Goal: Find specific page/section: Find specific page/section

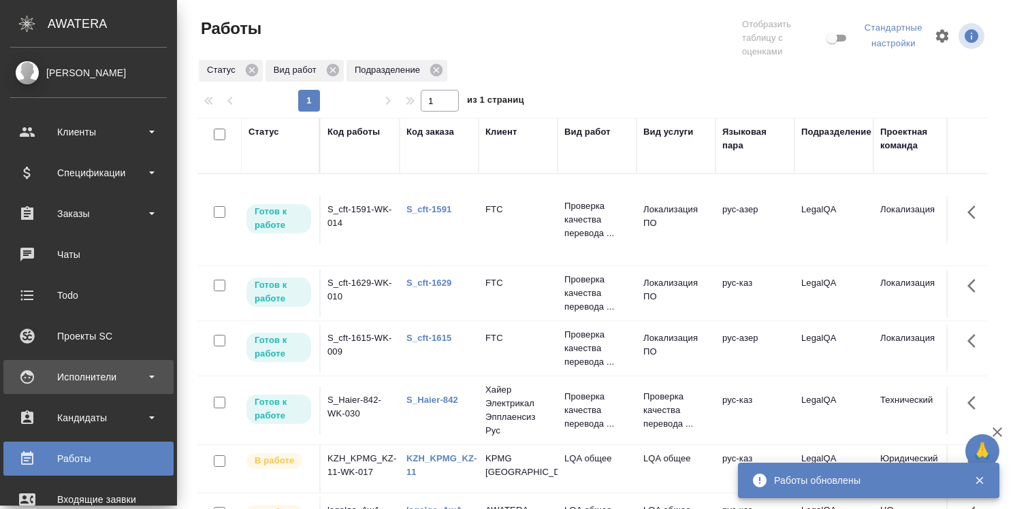
click at [99, 380] on div "Исполнители" at bounding box center [88, 377] width 157 height 20
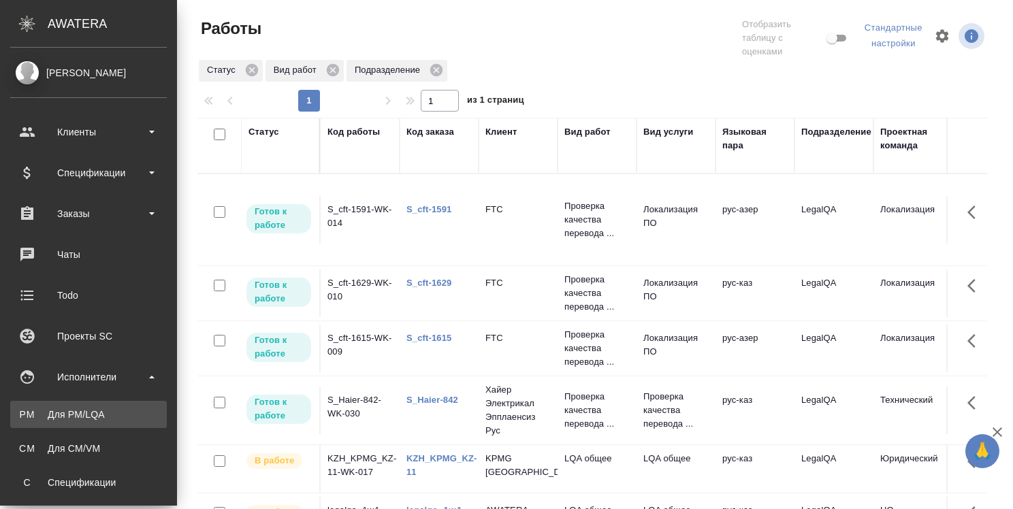
click at [93, 412] on div "Для PM/LQA" at bounding box center [88, 415] width 143 height 14
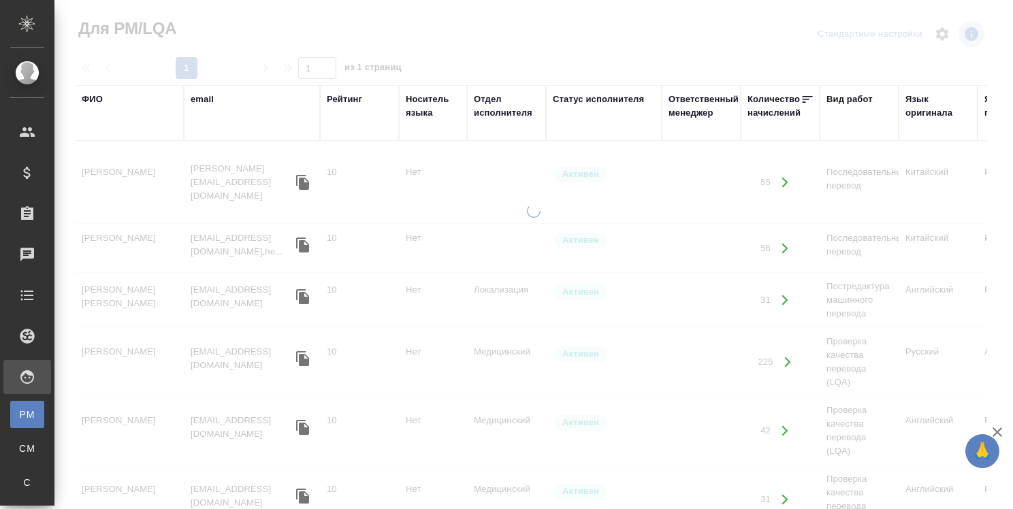
click at [88, 96] on div "ФИО" at bounding box center [92, 100] width 21 height 14
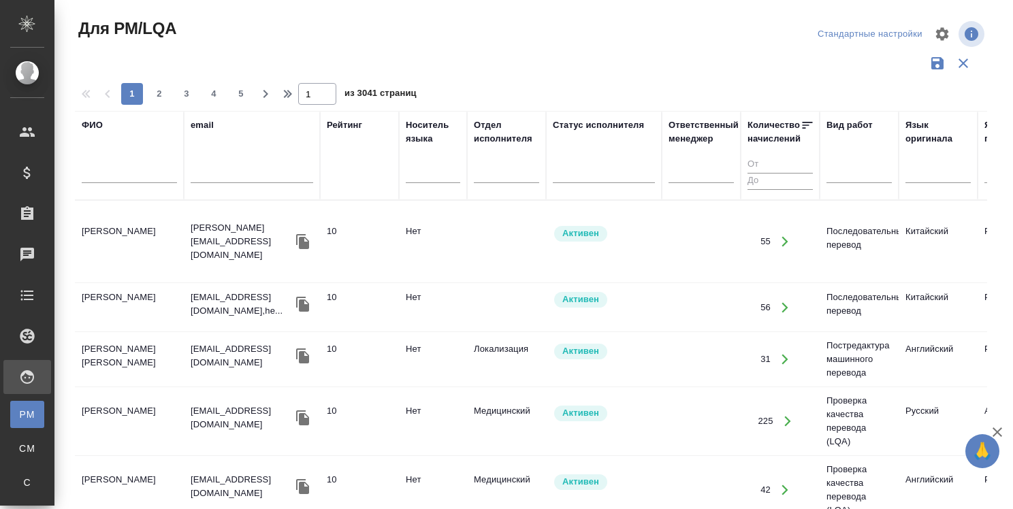
click at [140, 173] on input "text" at bounding box center [129, 174] width 95 height 17
type input "Абрамова Валерия"
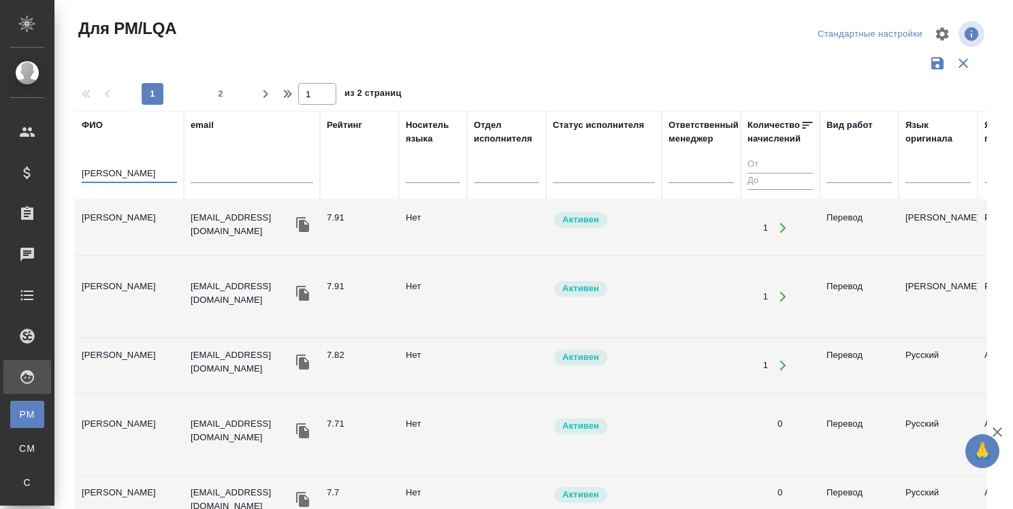
click at [158, 210] on td "Абрамова Валерия" at bounding box center [129, 228] width 109 height 48
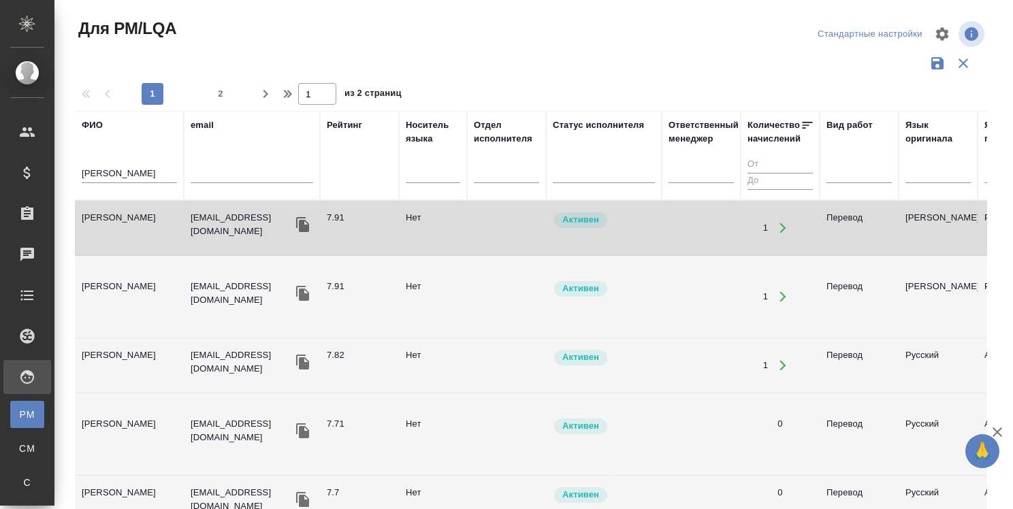
click at [157, 210] on td "Абрамова Валерия" at bounding box center [129, 228] width 109 height 48
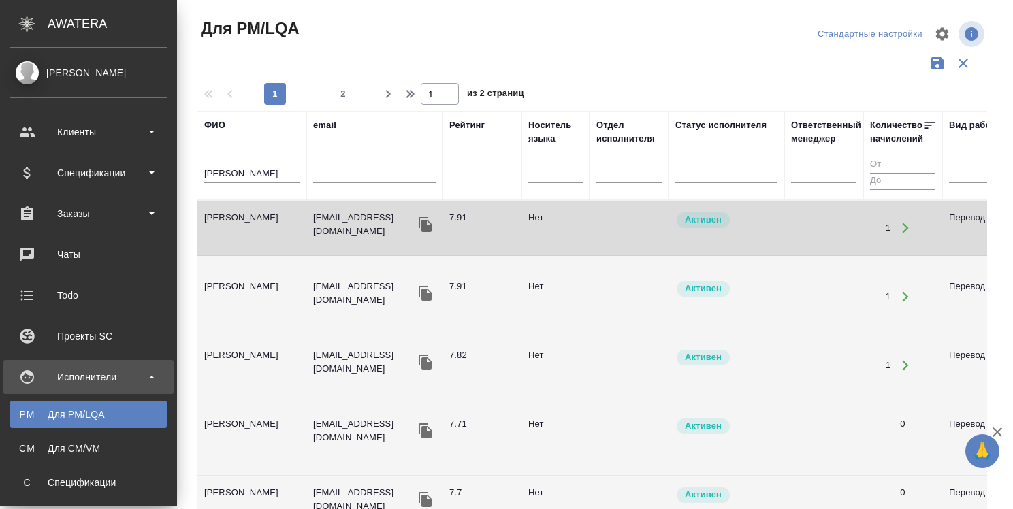
scroll to position [204, 0]
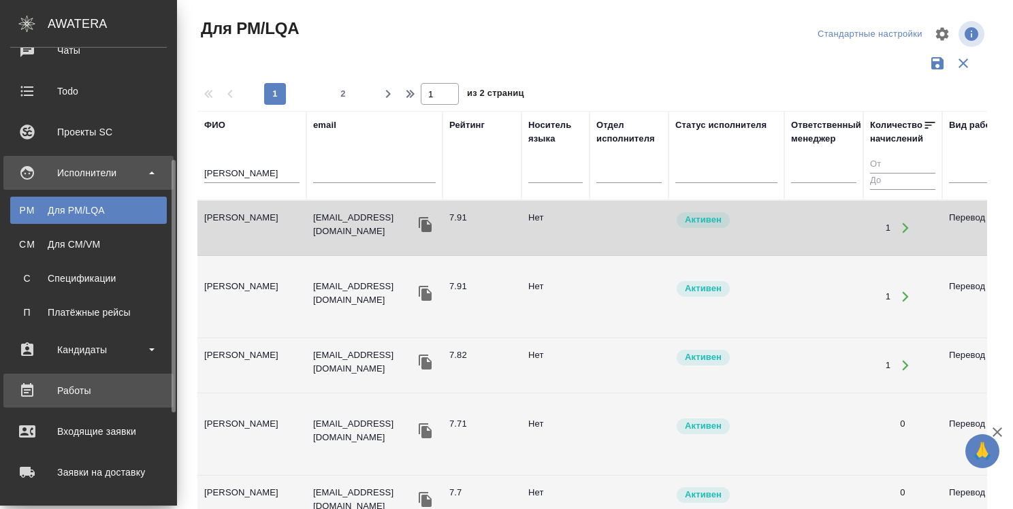
click at [76, 392] on div "Работы" at bounding box center [88, 390] width 157 height 20
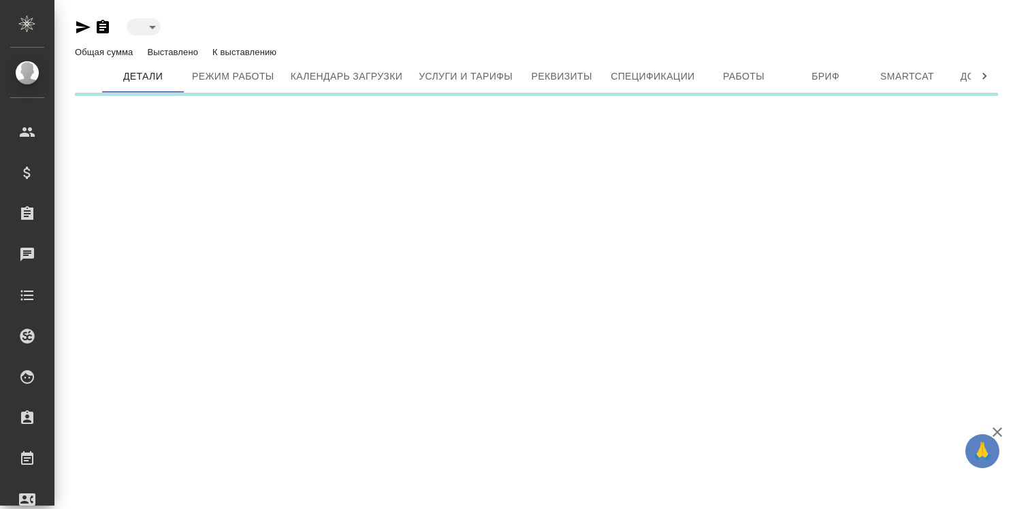
type input "active"
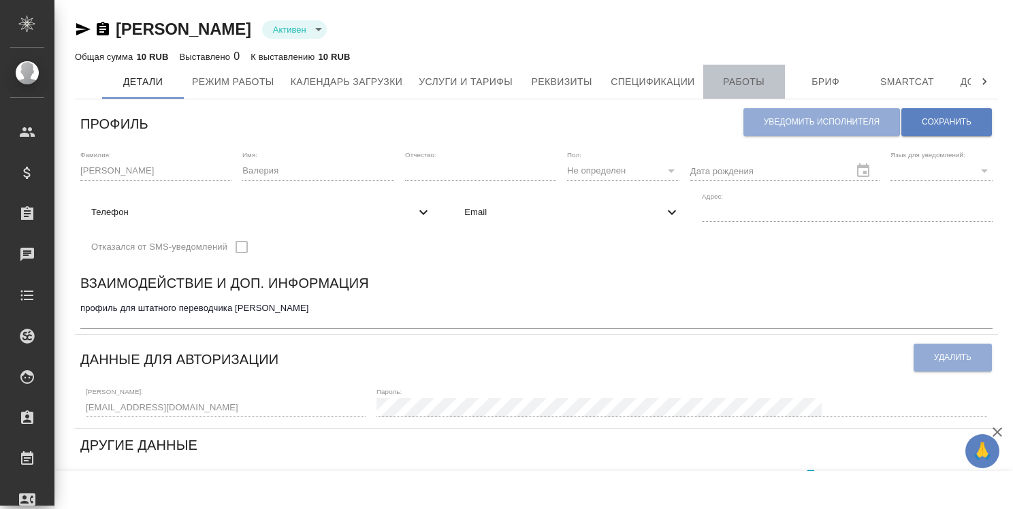
click at [741, 78] on span "Работы" at bounding box center [743, 82] width 65 height 17
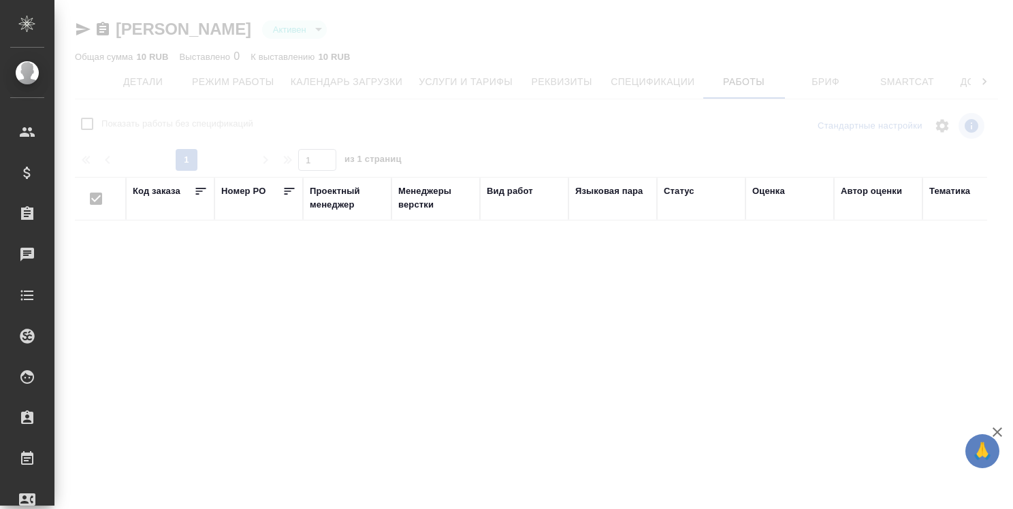
checkbox input "false"
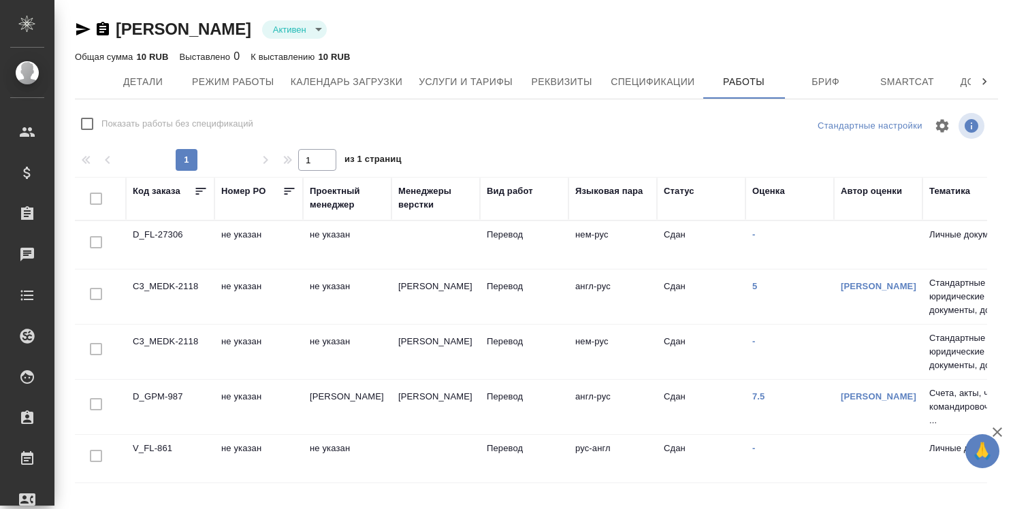
click at [189, 342] on td "C3_MEDK-2118" at bounding box center [170, 352] width 88 height 48
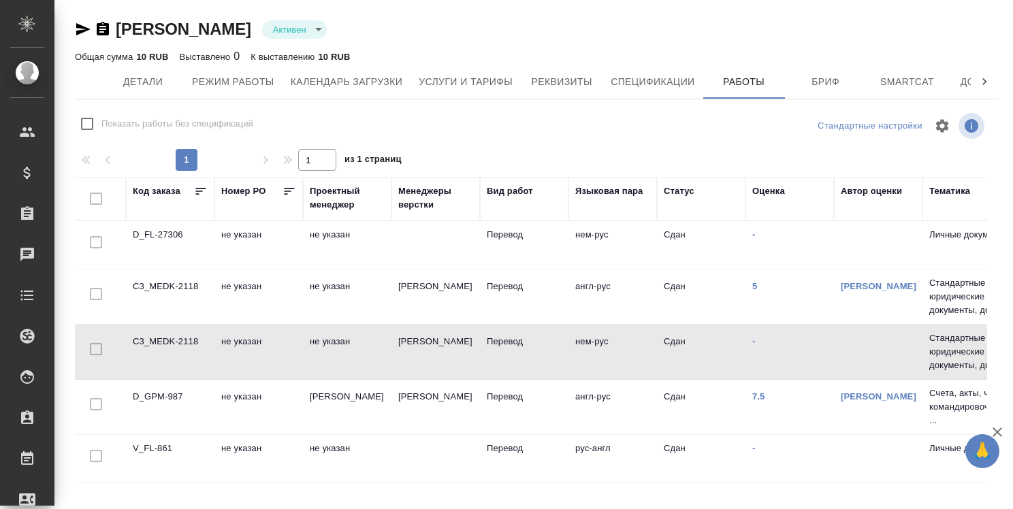
click at [189, 342] on td "C3_MEDK-2118" at bounding box center [170, 352] width 88 height 48
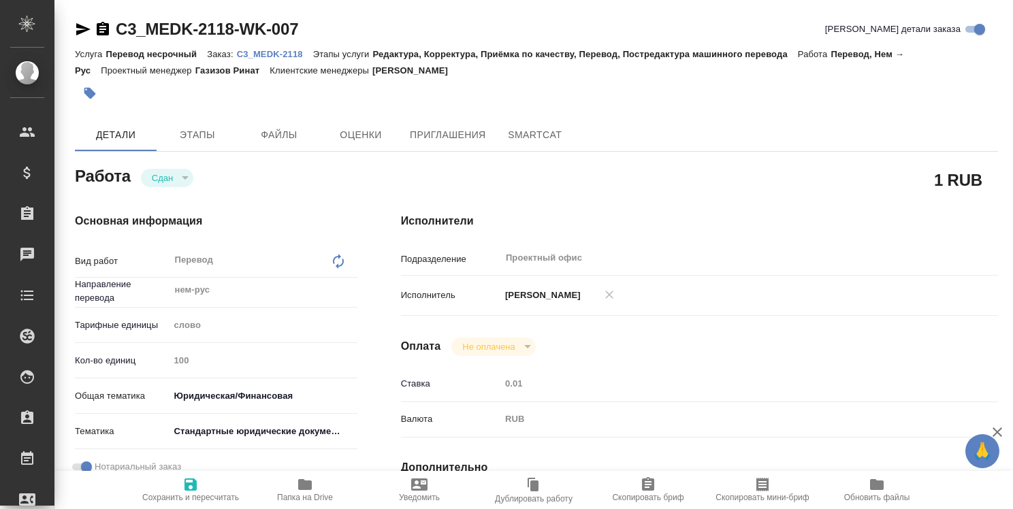
type textarea "x"
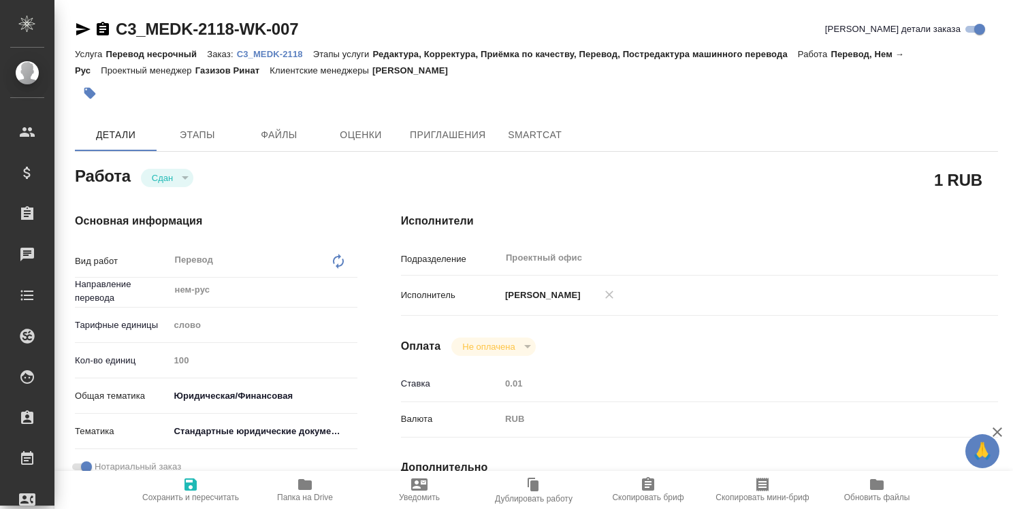
type textarea "x"
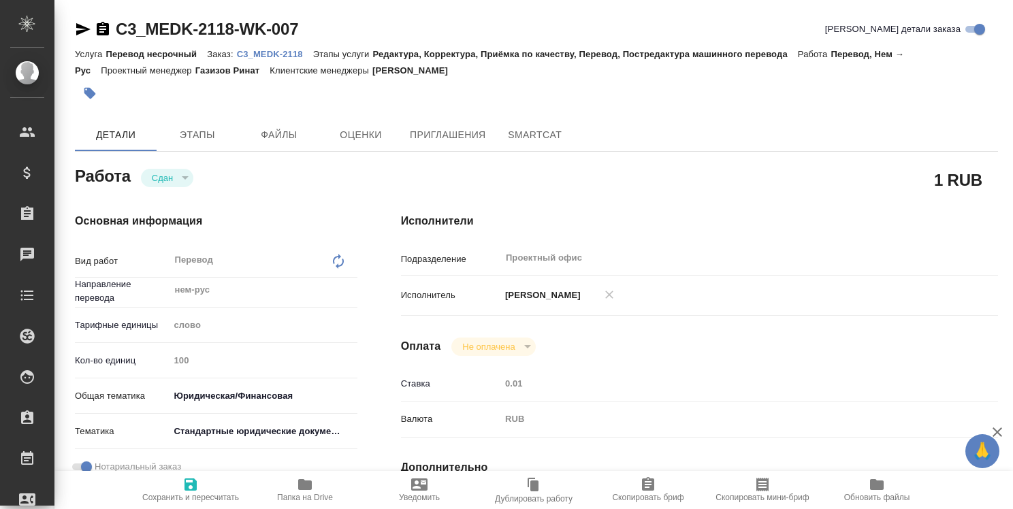
type textarea "x"
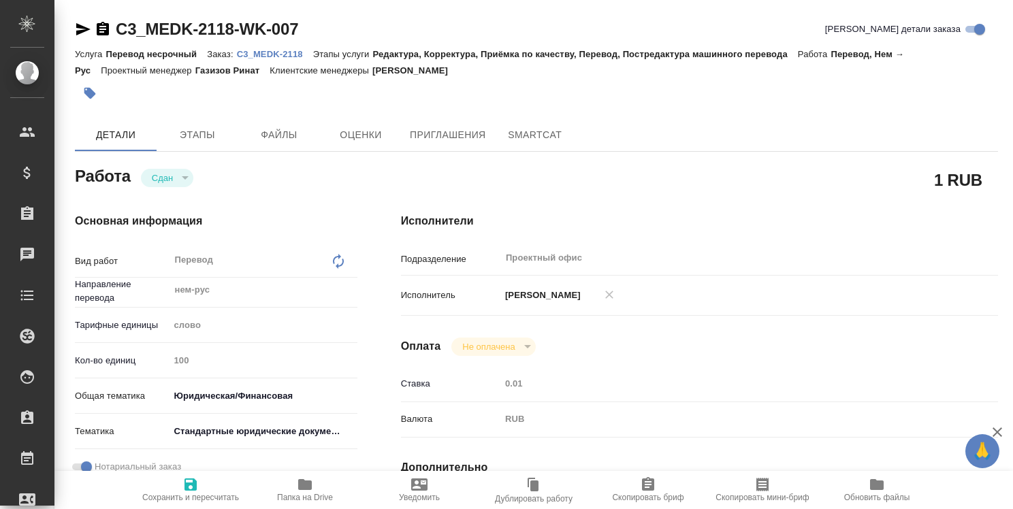
type textarea "x"
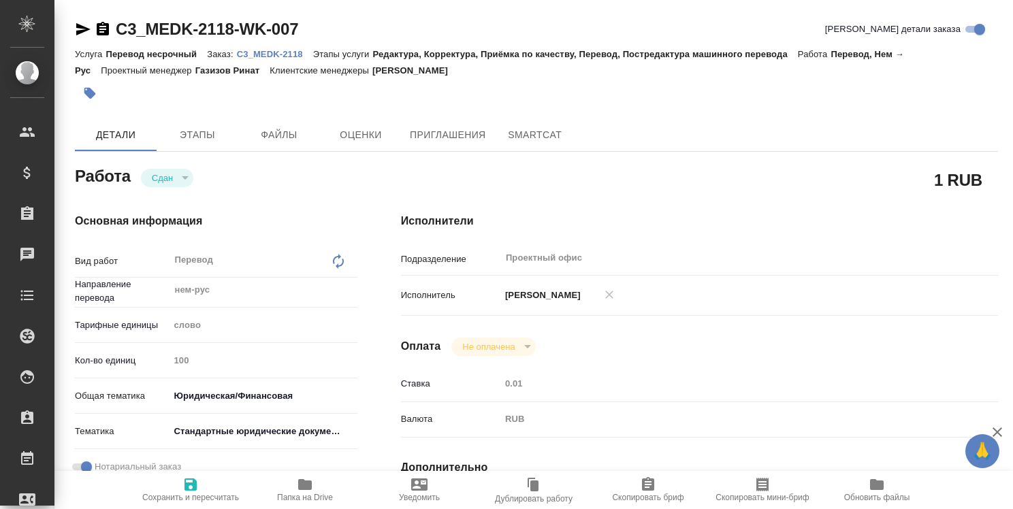
click at [270, 50] on p "C3_MEDK-2118" at bounding box center [275, 54] width 76 height 10
type textarea "x"
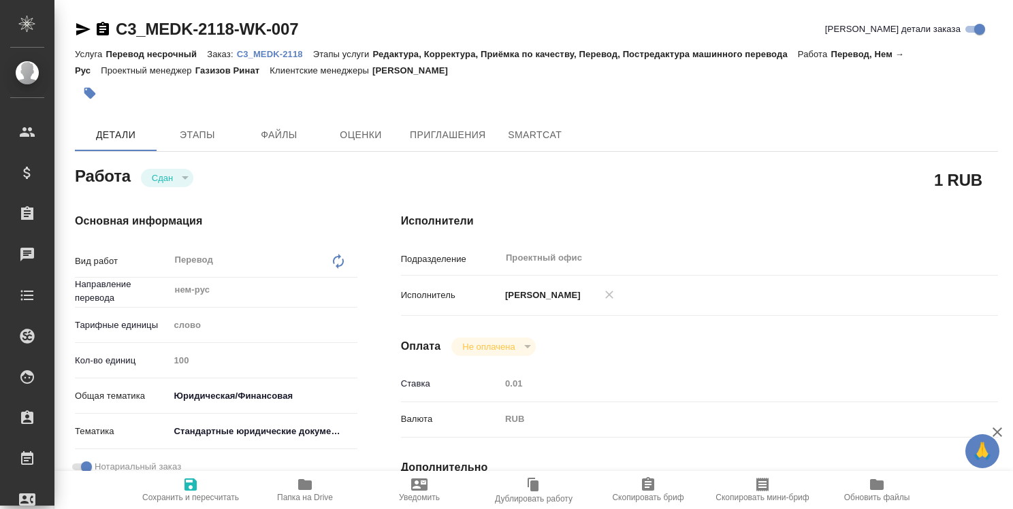
type textarea "x"
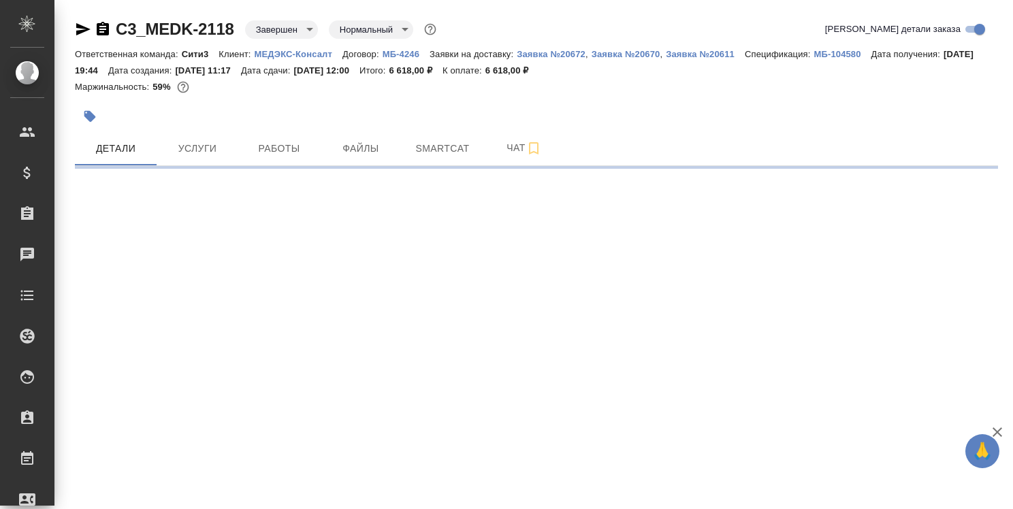
select select "RU"
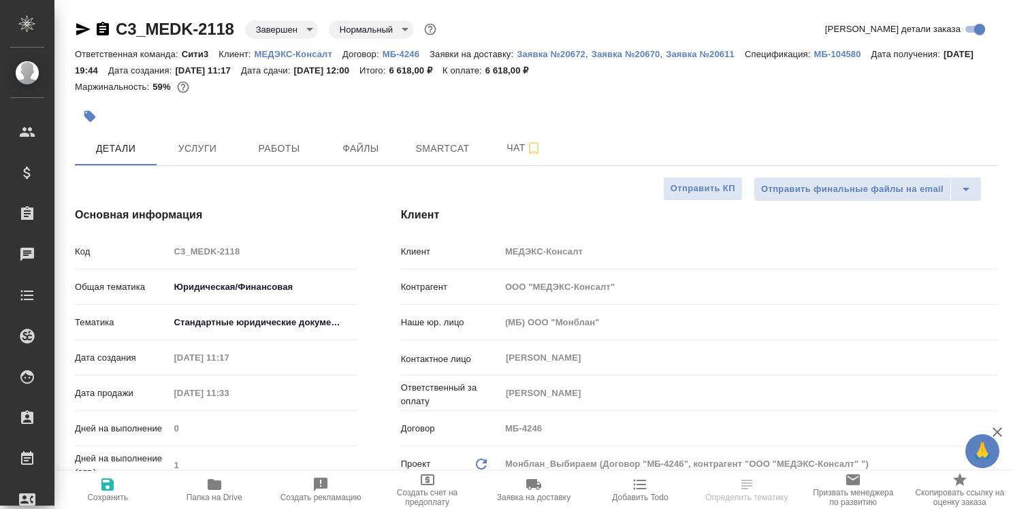
type textarea "x"
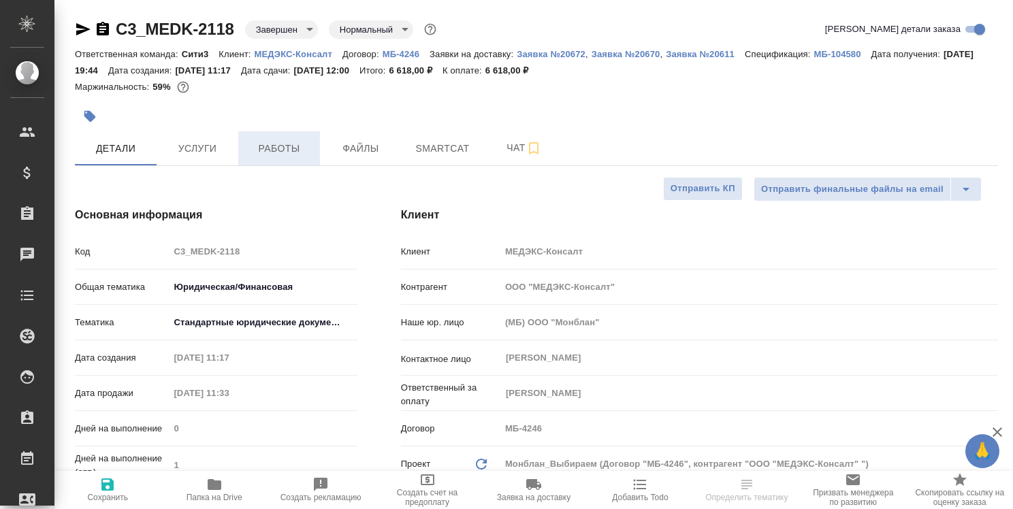
type textarea "x"
click at [277, 152] on span "Работы" at bounding box center [278, 148] width 65 height 17
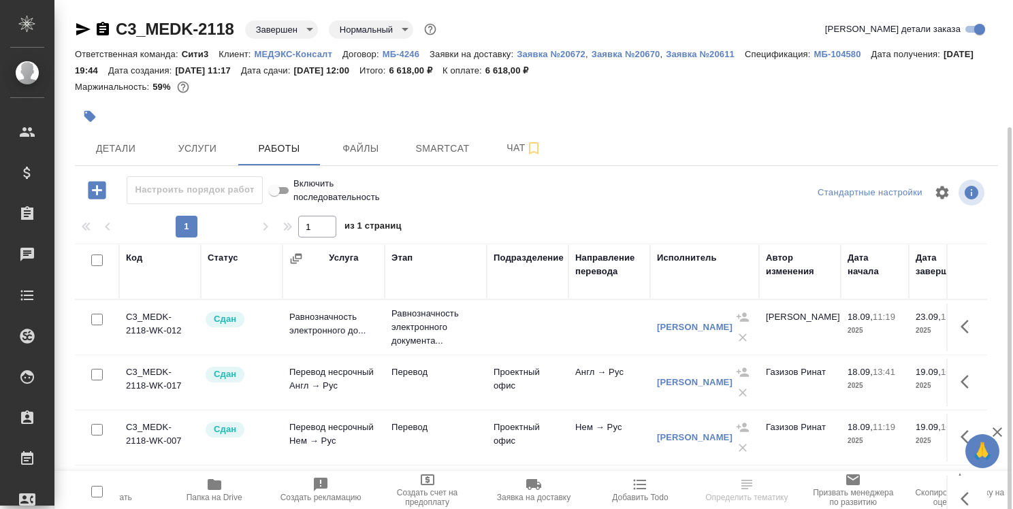
scroll to position [68, 0]
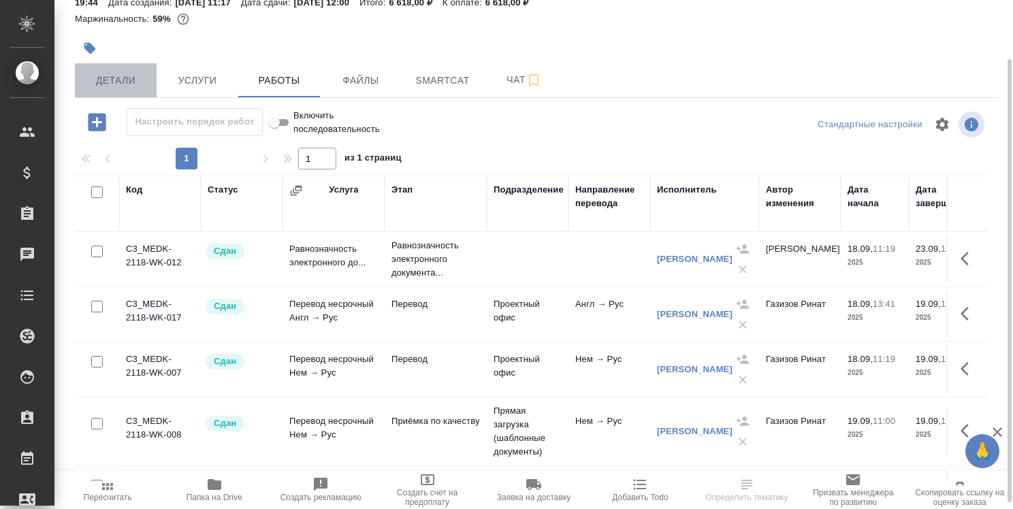
click at [101, 76] on span "Детали" at bounding box center [115, 80] width 65 height 17
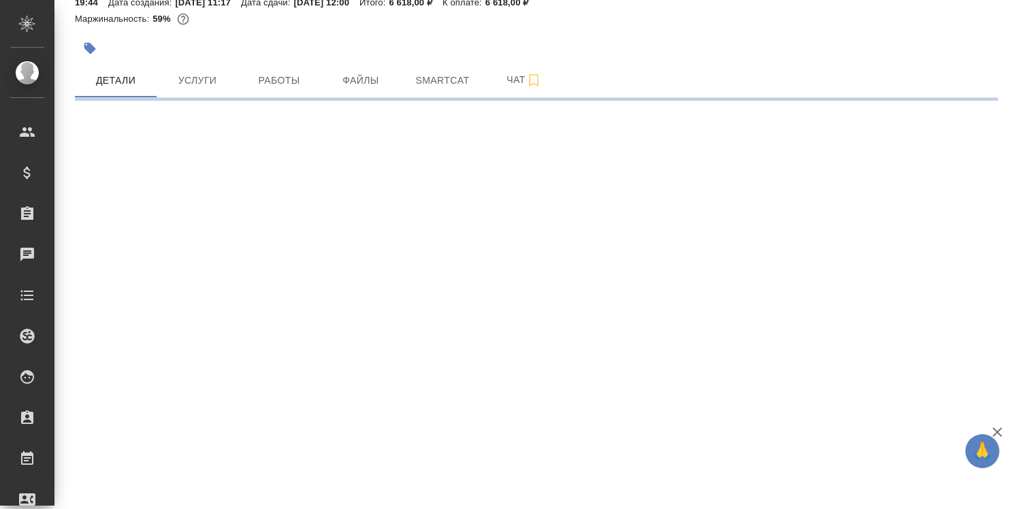
select select "RU"
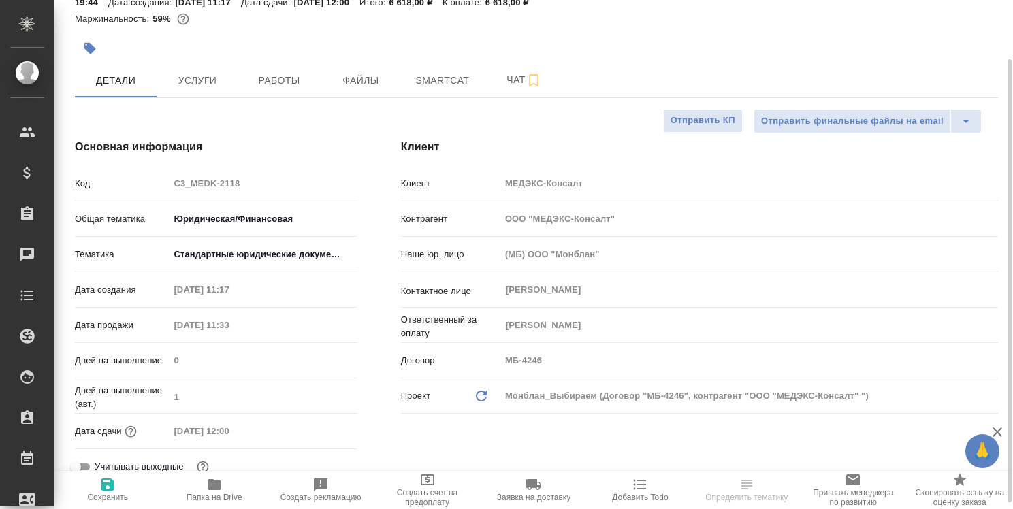
type textarea "x"
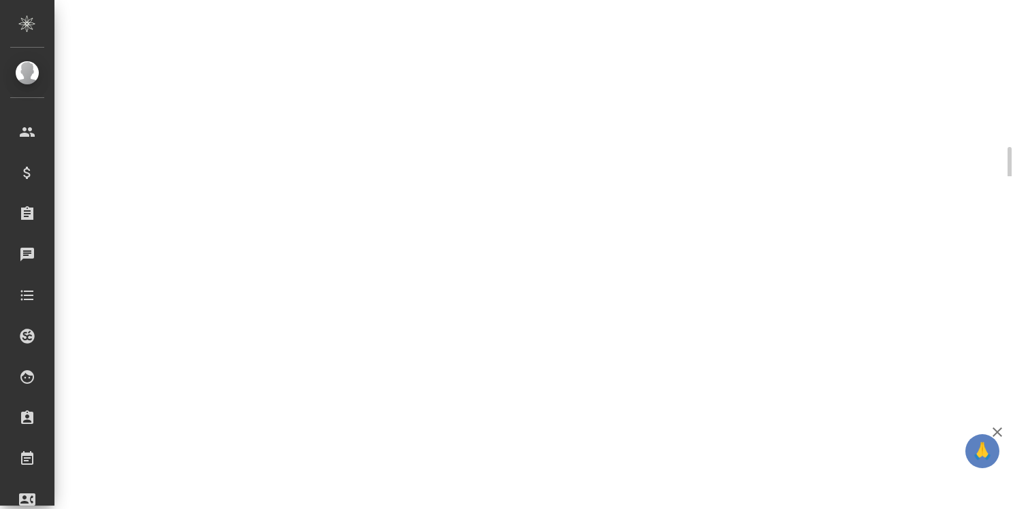
select select "RU"
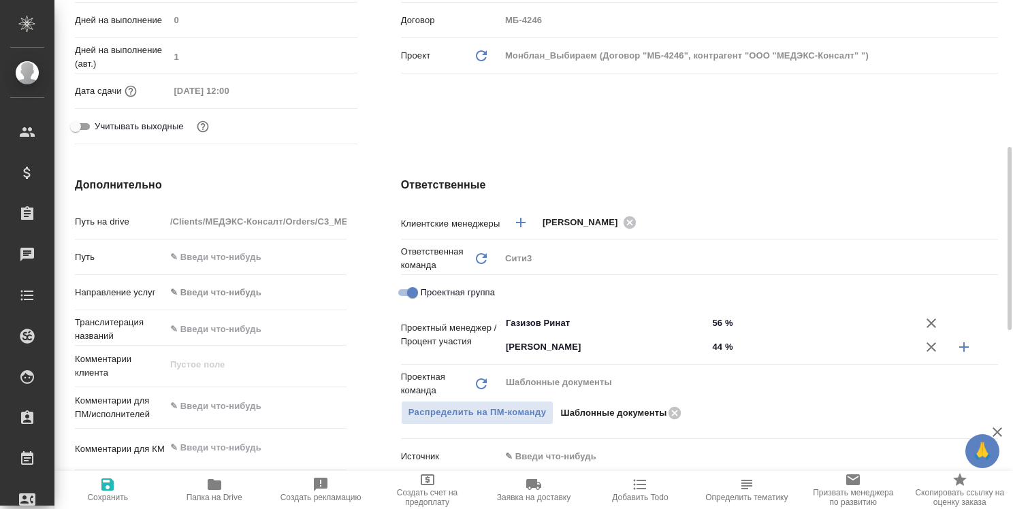
type textarea "x"
